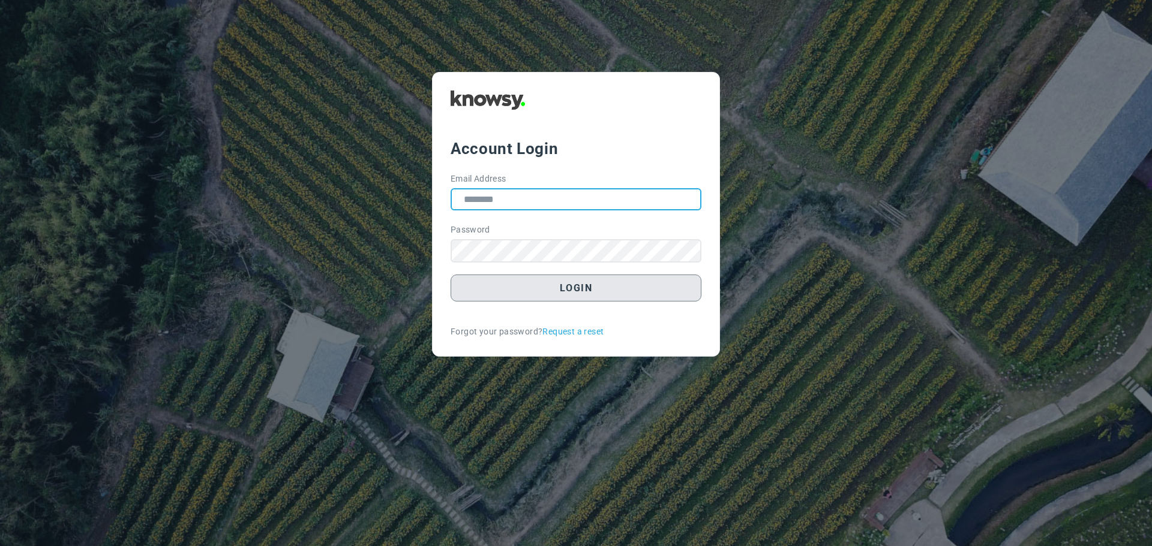
type input "**********"
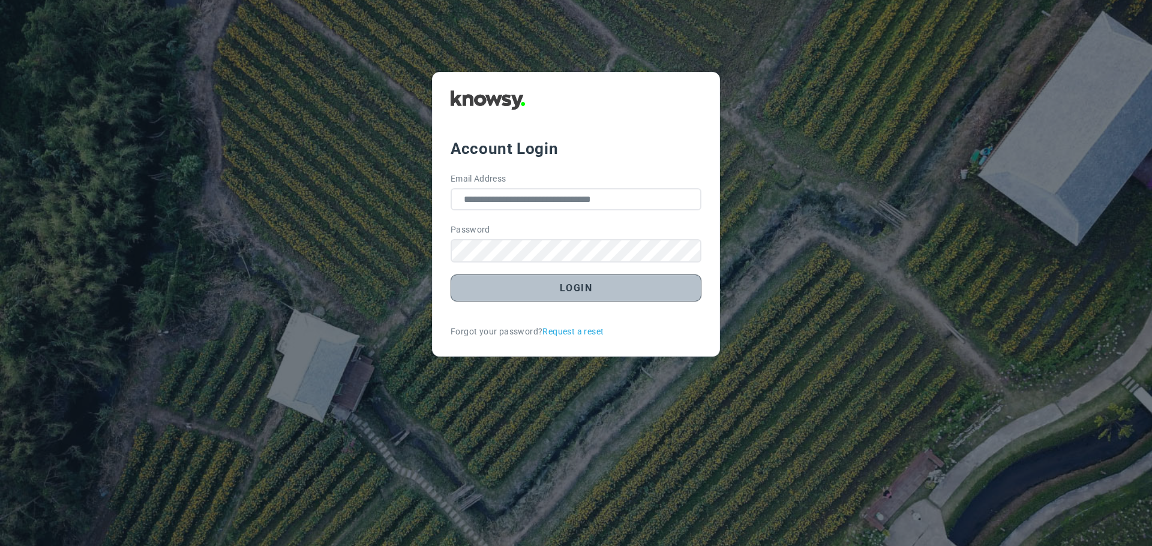
click at [567, 292] on button "Login" at bounding box center [575, 288] width 251 height 27
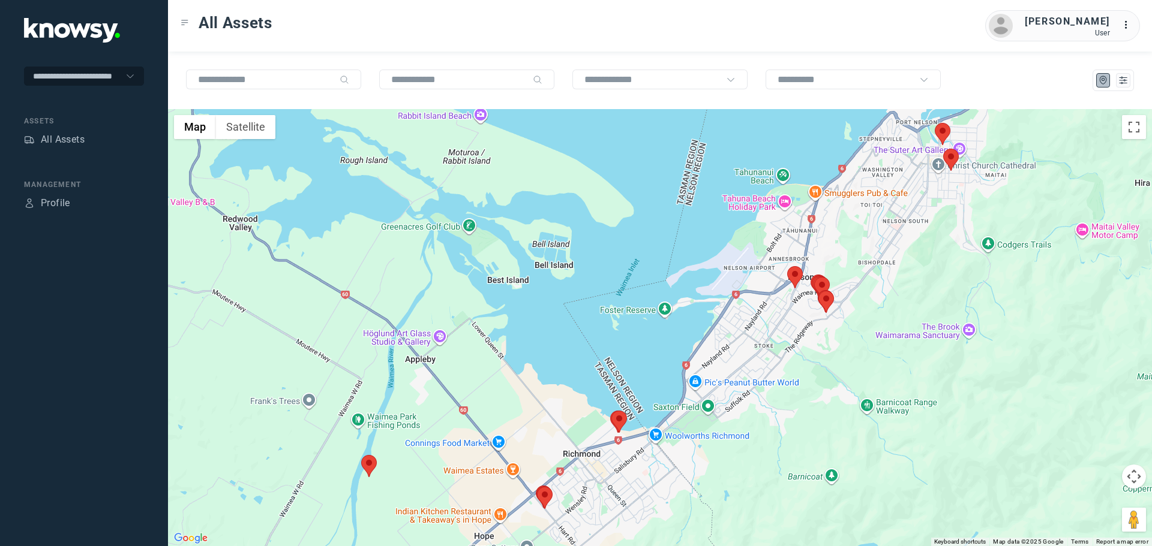
click at [787, 266] on area at bounding box center [787, 266] width 0 height 0
drag, startPoint x: 824, startPoint y: 200, endPoint x: 688, endPoint y: 368, distance: 216.2
click at [824, 200] on button "Close" at bounding box center [830, 210] width 29 height 29
click at [537, 487] on area at bounding box center [537, 487] width 0 height 0
click at [572, 425] on button "Close" at bounding box center [580, 430] width 29 height 29
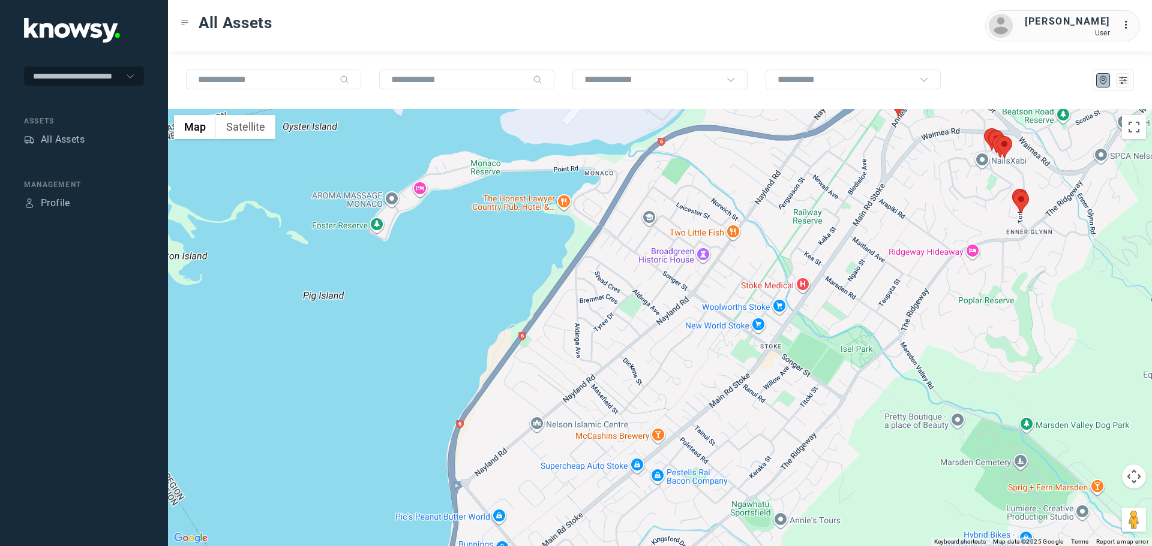
drag, startPoint x: 939, startPoint y: 231, endPoint x: 708, endPoint y: 431, distance: 305.7
click at [711, 430] on div "To navigate, press the arrow keys." at bounding box center [660, 327] width 984 height 437
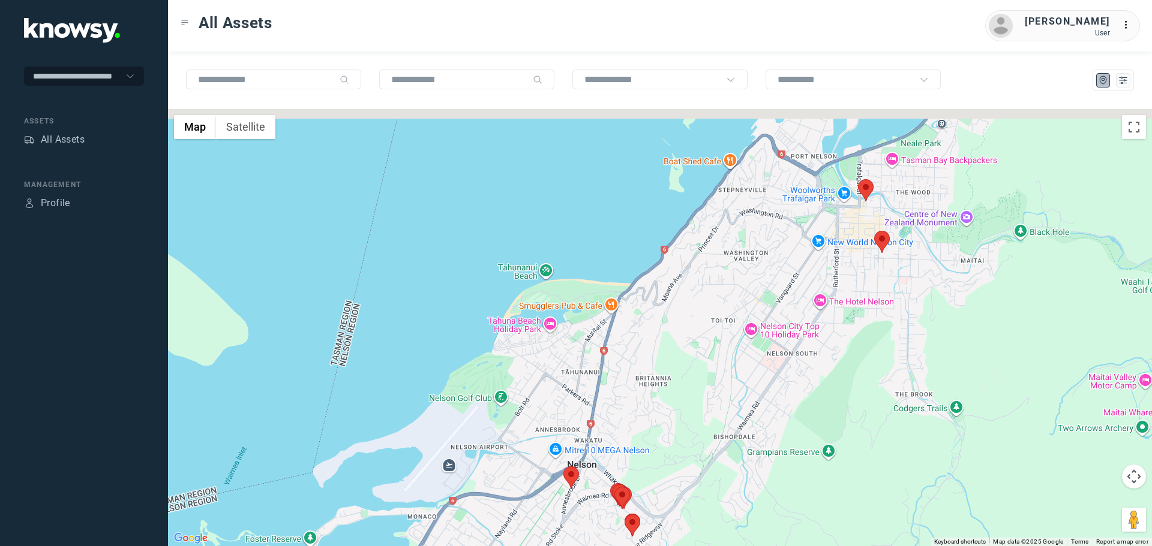
drag, startPoint x: 717, startPoint y: 350, endPoint x: 619, endPoint y: 510, distance: 187.5
click at [617, 513] on div at bounding box center [660, 327] width 984 height 437
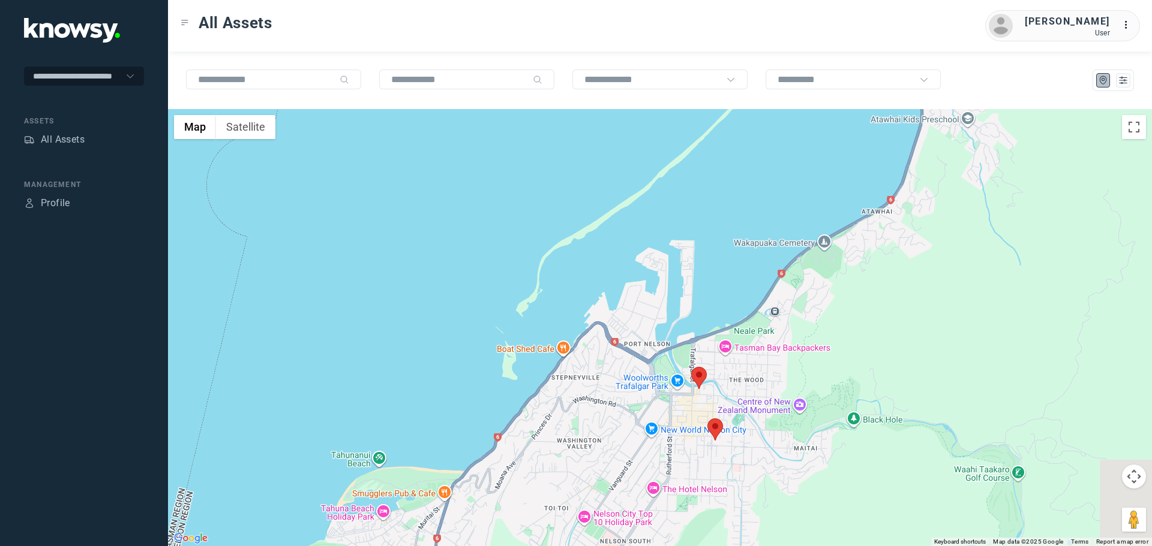
drag, startPoint x: 653, startPoint y: 456, endPoint x: 759, endPoint y: 234, distance: 246.3
click at [759, 234] on div at bounding box center [660, 327] width 984 height 437
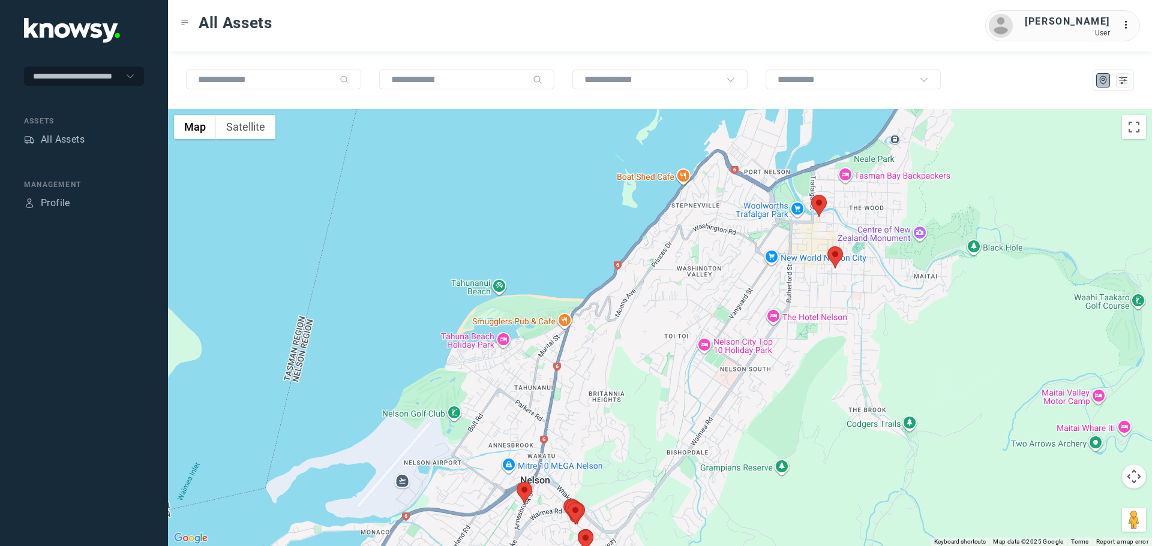
drag, startPoint x: 673, startPoint y: 291, endPoint x: 747, endPoint y: 212, distance: 108.6
click at [747, 212] on div at bounding box center [660, 327] width 984 height 437
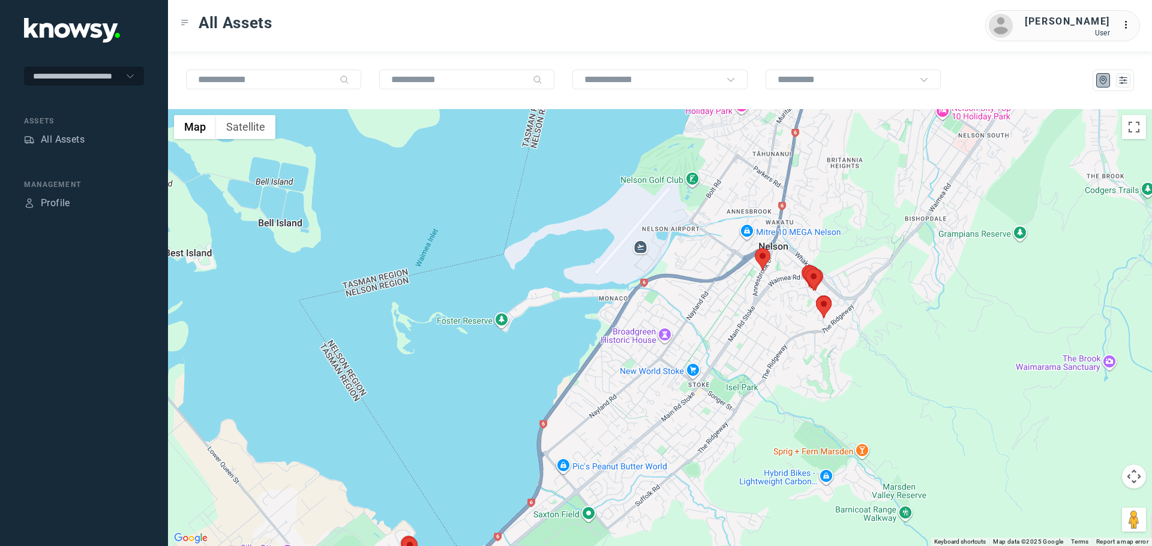
drag, startPoint x: 687, startPoint y: 328, endPoint x: 833, endPoint y: 190, distance: 201.1
click at [833, 190] on div at bounding box center [660, 327] width 984 height 437
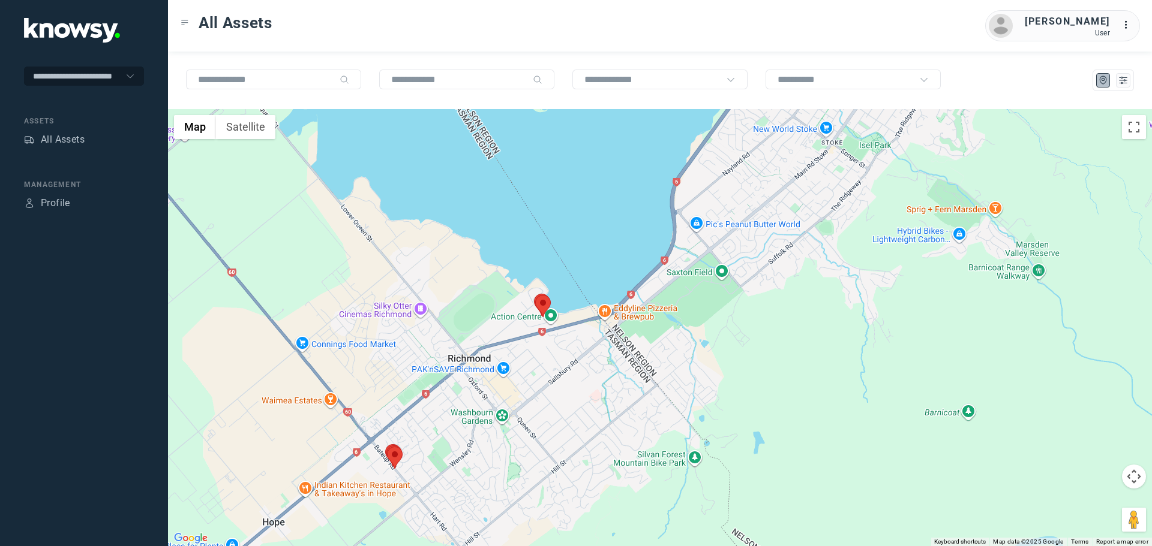
drag, startPoint x: 684, startPoint y: 409, endPoint x: 813, endPoint y: 167, distance: 273.5
click at [813, 167] on div at bounding box center [660, 327] width 984 height 437
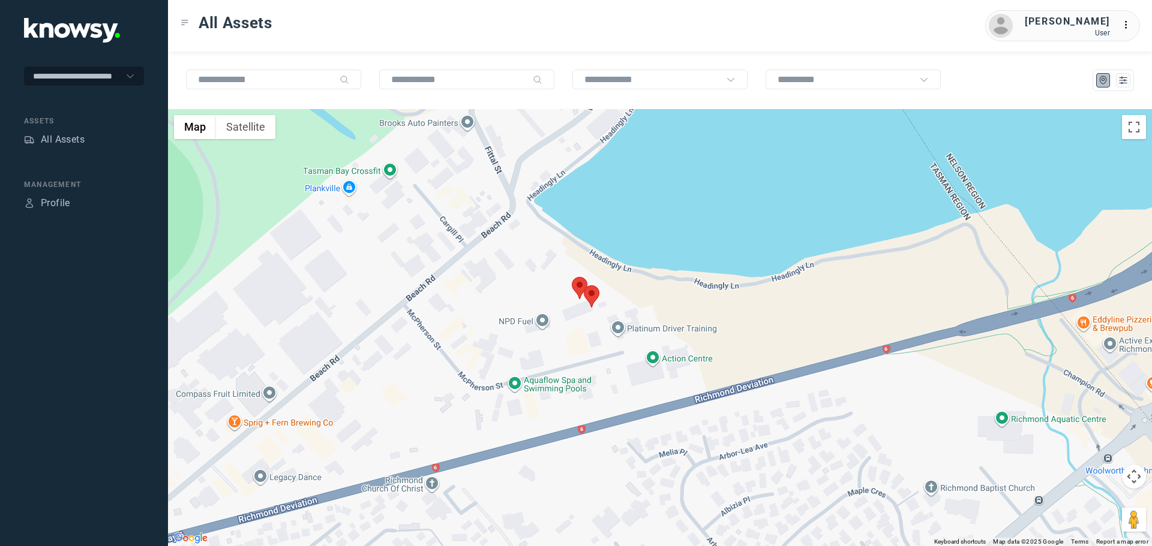
click at [572, 277] on area at bounding box center [572, 277] width 0 height 0
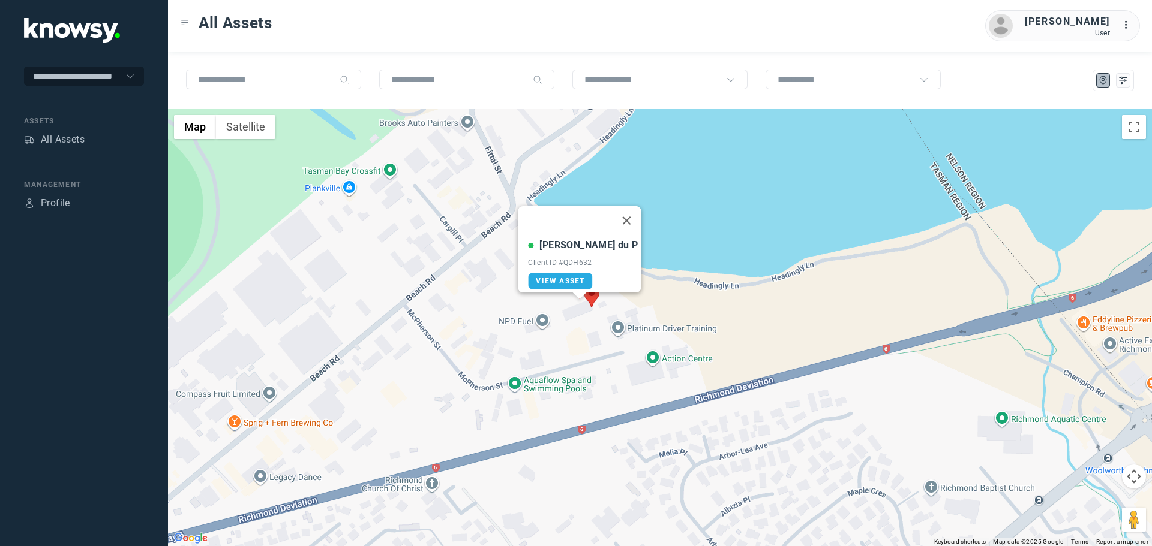
click at [584, 286] on area at bounding box center [584, 286] width 0 height 0
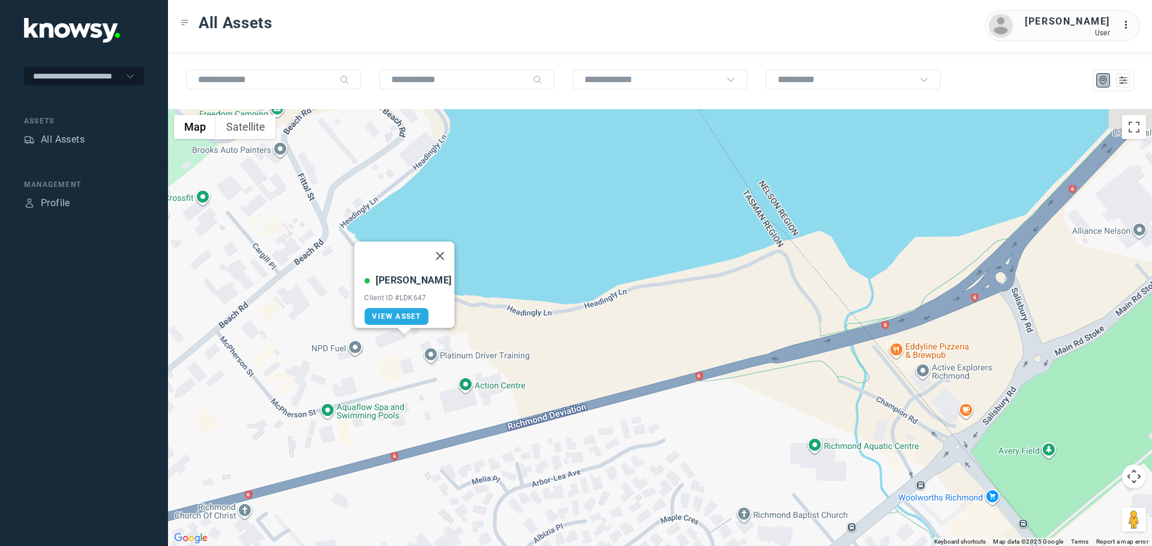
drag, startPoint x: 845, startPoint y: 318, endPoint x: 664, endPoint y: 342, distance: 182.7
click at [664, 342] on div "Lorne T Client ID #LDK647 View Asset" at bounding box center [660, 327] width 984 height 437
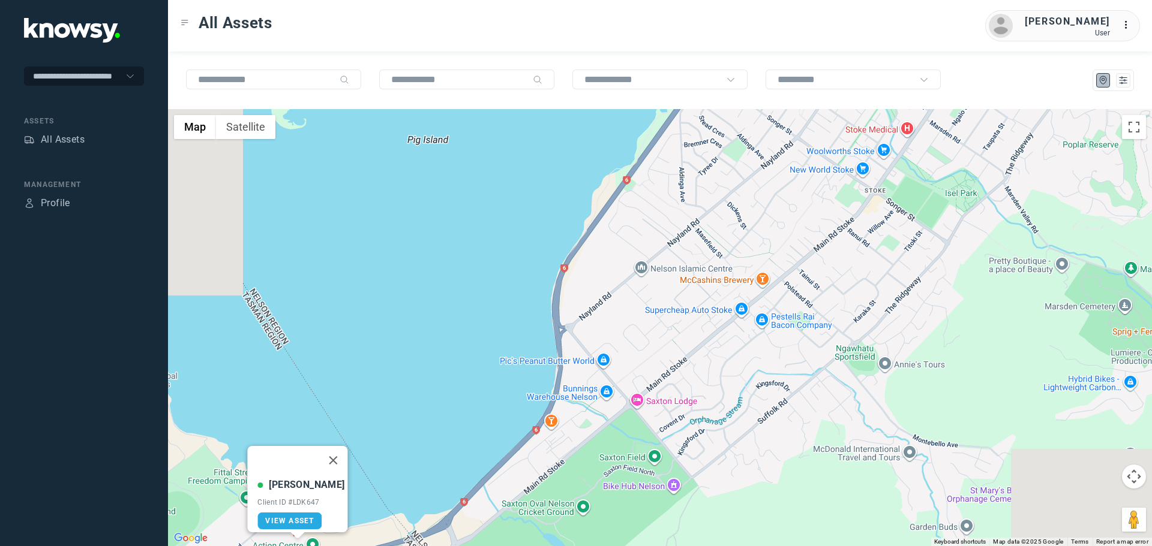
drag, startPoint x: 987, startPoint y: 221, endPoint x: 679, endPoint y: 426, distance: 370.3
click at [679, 426] on div "Lorne T Client ID #LDK647 View Asset" at bounding box center [660, 327] width 984 height 437
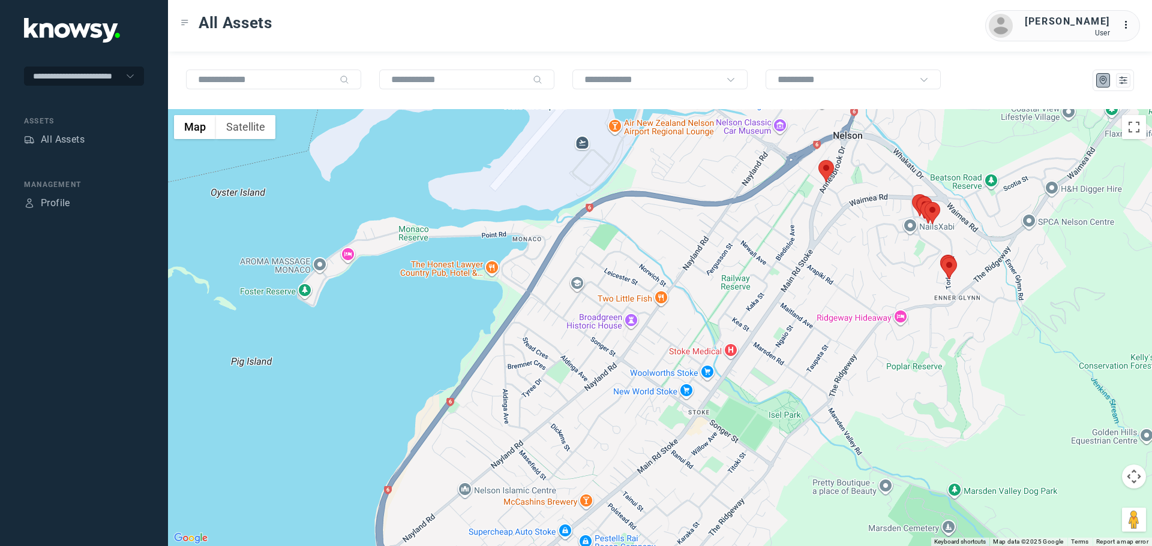
drag, startPoint x: 771, startPoint y: 258, endPoint x: 596, endPoint y: 480, distance: 282.7
click at [596, 480] on div "Lorne T Client ID #LDK647 View Asset" at bounding box center [660, 327] width 984 height 437
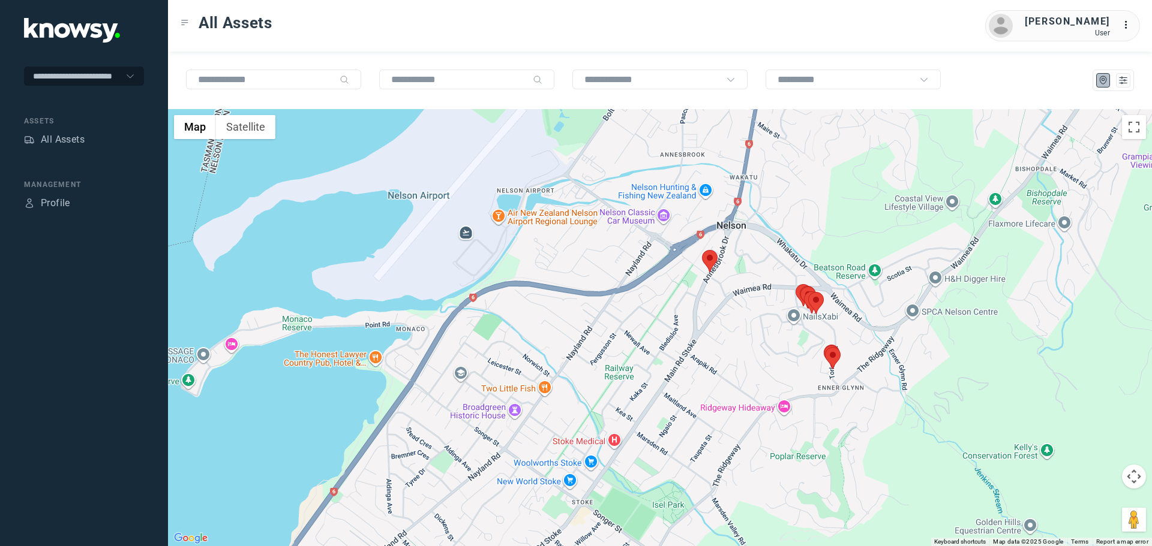
drag, startPoint x: 765, startPoint y: 298, endPoint x: 680, endPoint y: 317, distance: 87.4
click at [648, 388] on div "Lorne T Client ID #LDK647 View Asset" at bounding box center [660, 327] width 984 height 437
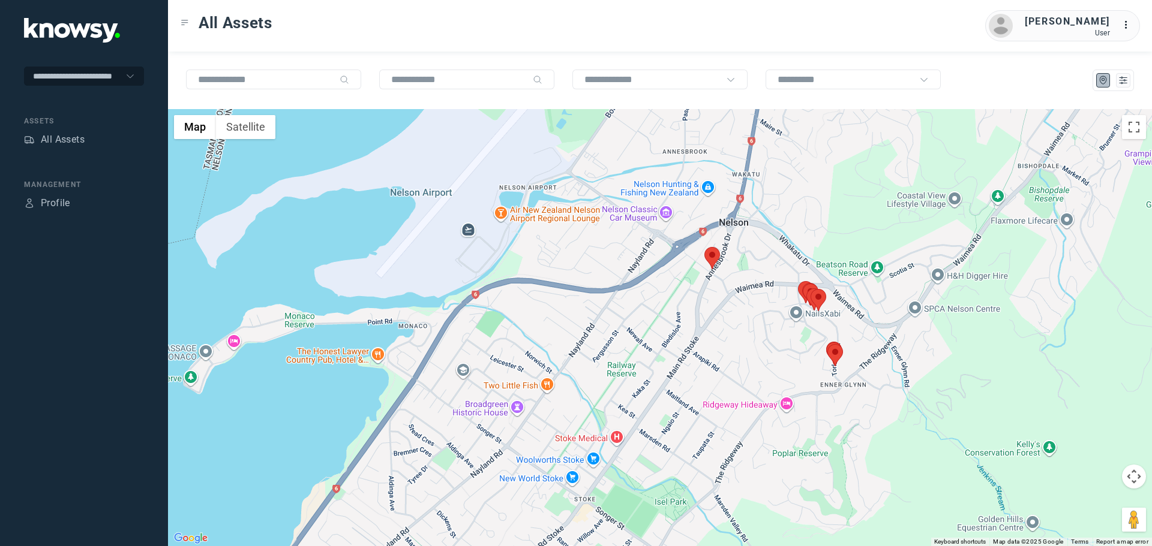
click at [704, 247] on area at bounding box center [704, 247] width 0 height 0
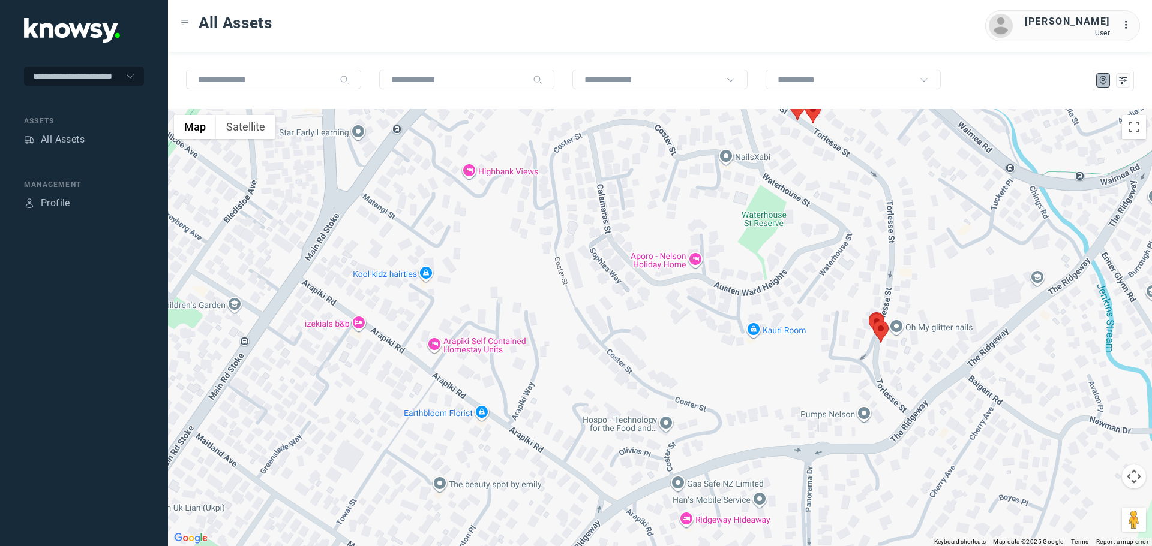
click at [873, 321] on area at bounding box center [873, 321] width 0 height 0
drag, startPoint x: 912, startPoint y: 250, endPoint x: 897, endPoint y: 293, distance: 45.7
click at [912, 251] on button "Close" at bounding box center [916, 264] width 29 height 29
click at [869, 314] on area at bounding box center [869, 314] width 0 height 0
drag, startPoint x: 906, startPoint y: 246, endPoint x: 869, endPoint y: 331, distance: 92.4
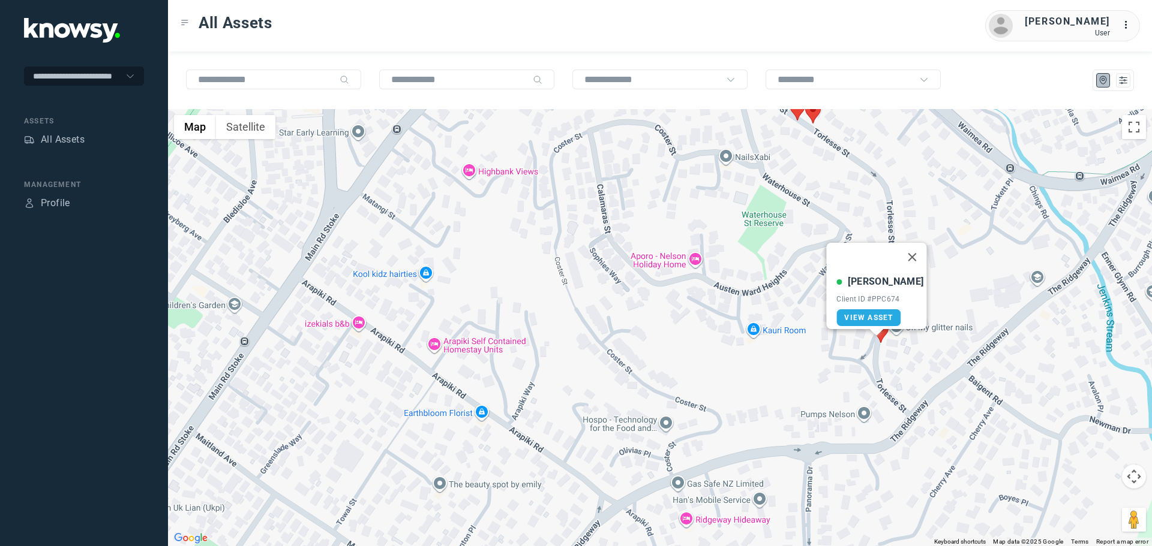
click at [906, 247] on button "Close" at bounding box center [912, 257] width 29 height 29
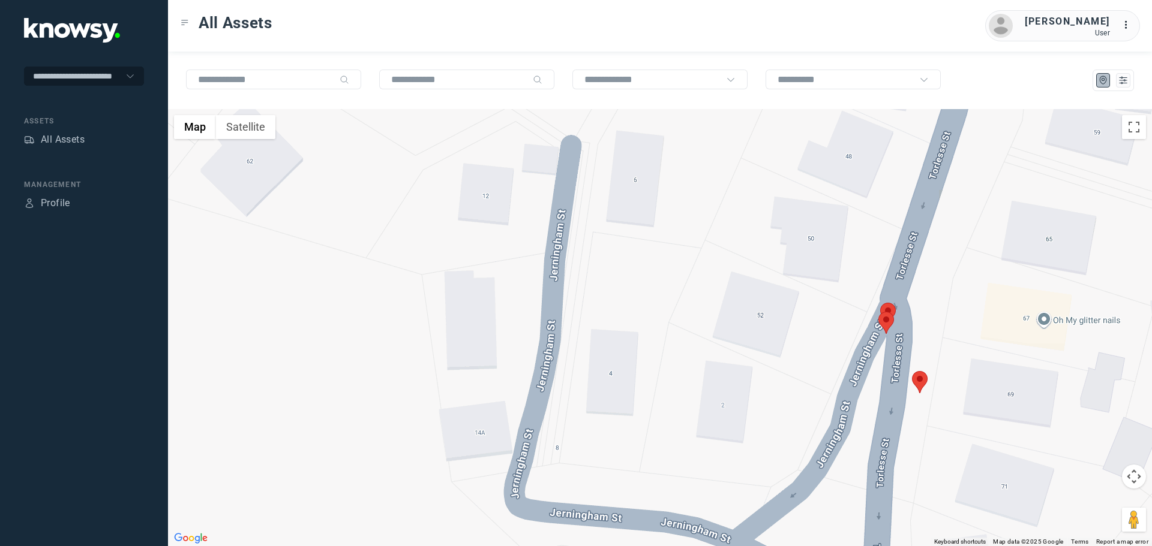
click at [880, 303] on area at bounding box center [880, 303] width 0 height 0
click at [918, 236] on button "Close" at bounding box center [923, 246] width 29 height 29
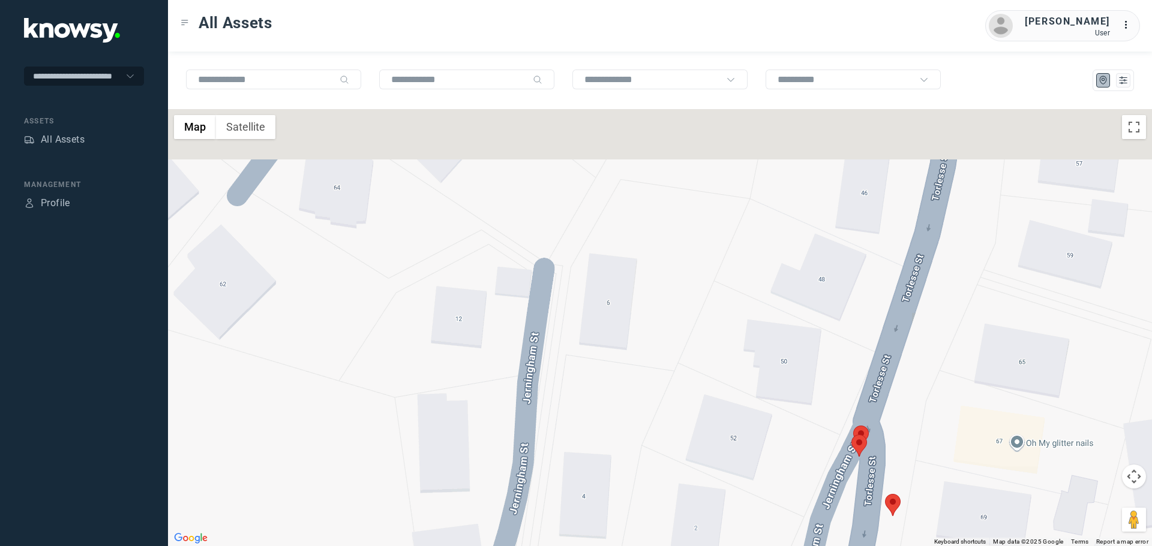
drag, startPoint x: 831, startPoint y: 192, endPoint x: 781, endPoint y: 468, distance: 280.5
click at [780, 488] on div "To navigate, press the arrow keys." at bounding box center [660, 327] width 984 height 437
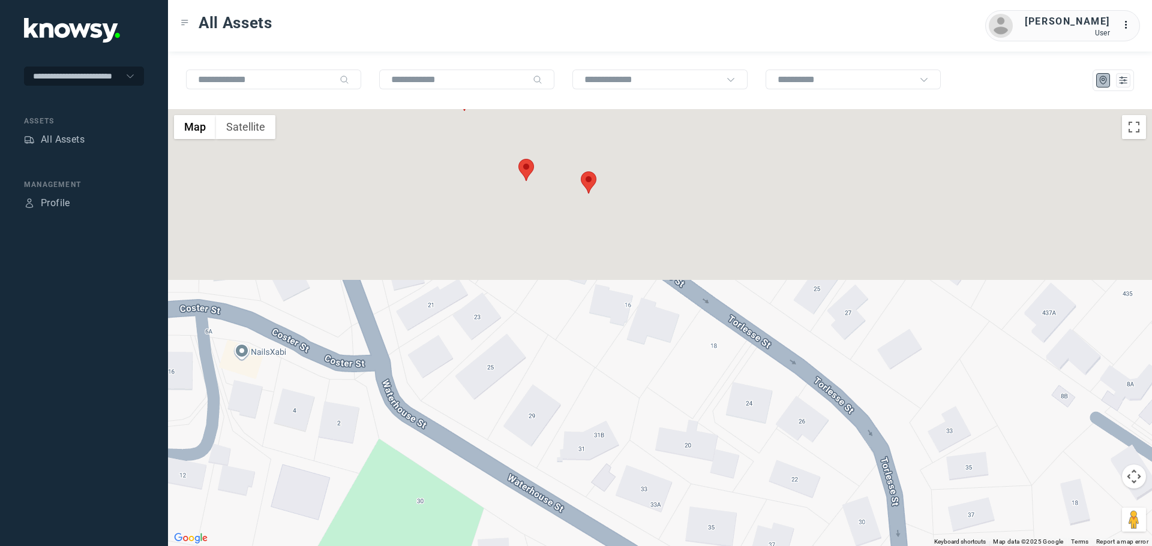
drag, startPoint x: 694, startPoint y: 237, endPoint x: 765, endPoint y: 474, distance: 247.5
click at [771, 480] on div at bounding box center [660, 327] width 984 height 437
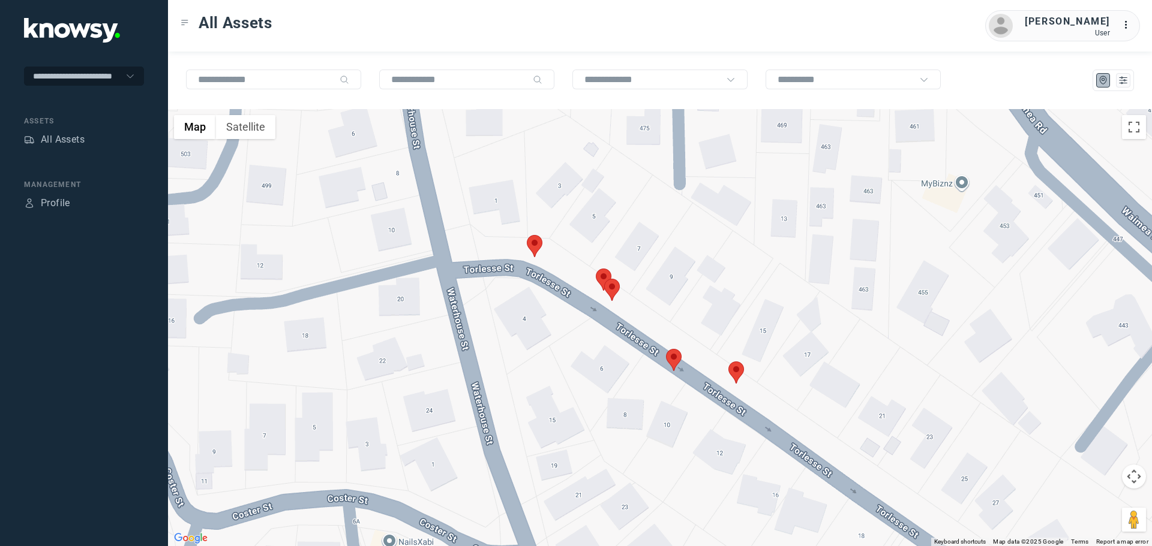
drag, startPoint x: 645, startPoint y: 388, endPoint x: 743, endPoint y: 475, distance: 131.3
click at [743, 475] on div at bounding box center [660, 327] width 984 height 437
click at [728, 362] on area at bounding box center [728, 362] width 0 height 0
click at [666, 349] on area at bounding box center [666, 349] width 0 height 0
click at [604, 279] on area at bounding box center [604, 279] width 0 height 0
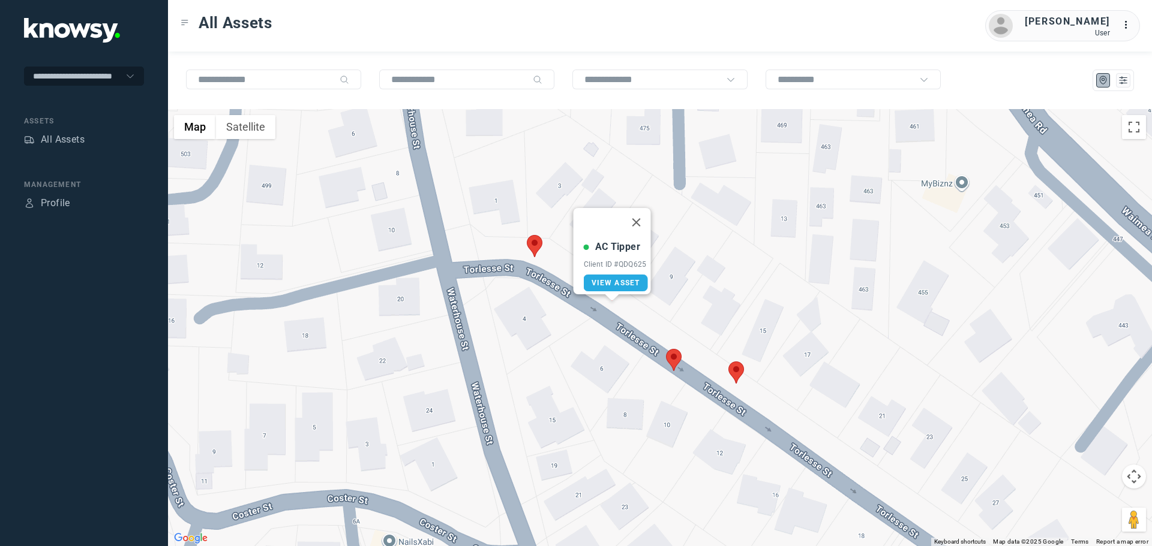
click at [527, 235] on area at bounding box center [527, 235] width 0 height 0
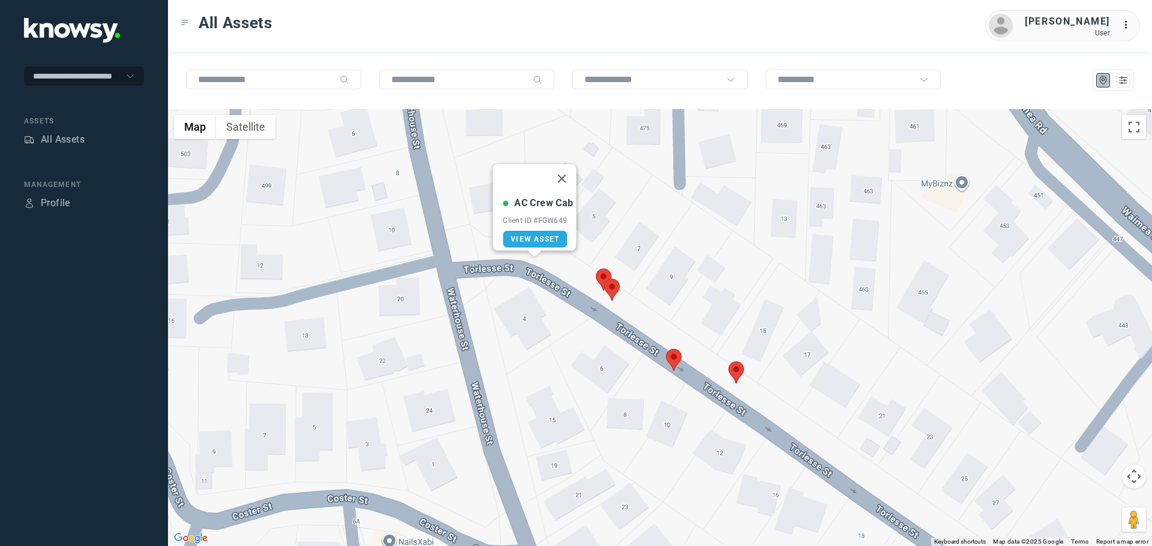
click at [596, 269] on area at bounding box center [596, 269] width 0 height 0
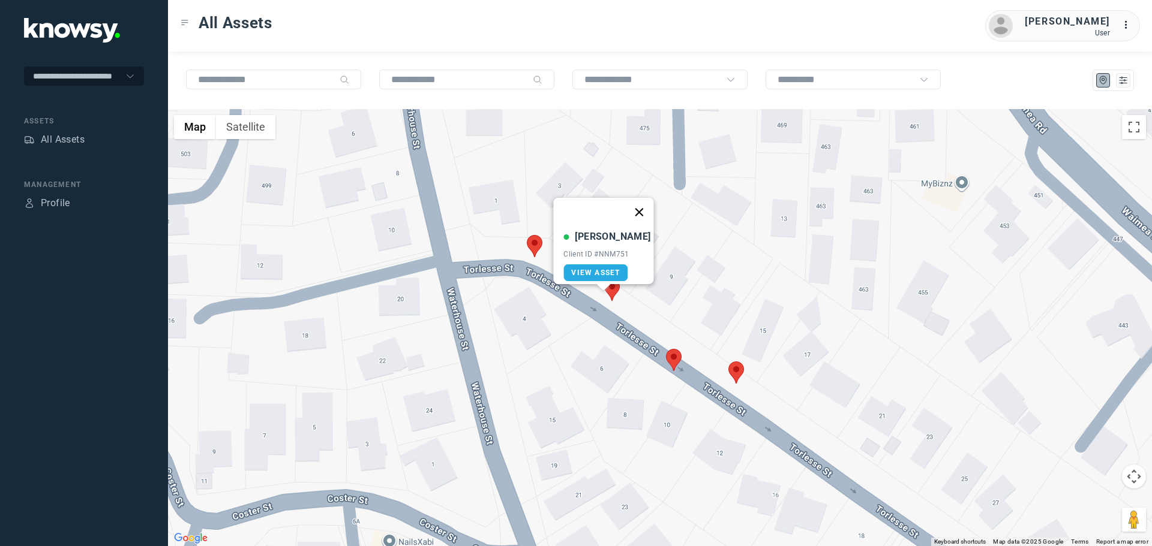
click at [635, 207] on button "Close" at bounding box center [639, 212] width 29 height 29
